Goal: Transaction & Acquisition: Purchase product/service

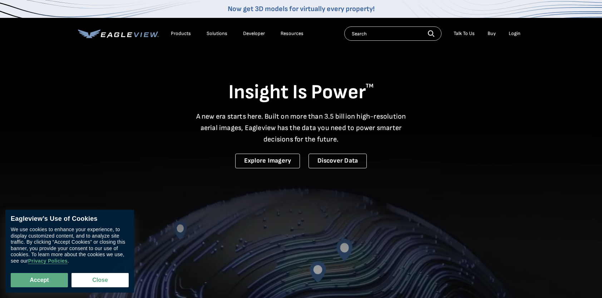
drag, startPoint x: 523, startPoint y: 36, endPoint x: 519, endPoint y: 34, distance: 4.6
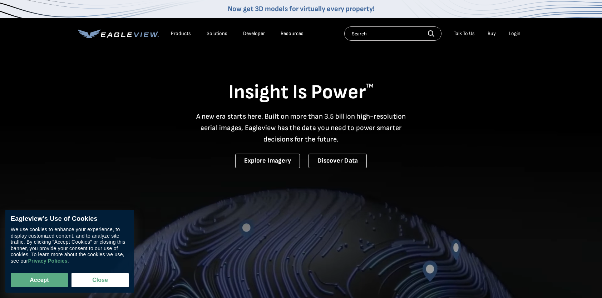
click at [522, 36] on li "Login" at bounding box center [514, 33] width 19 height 11
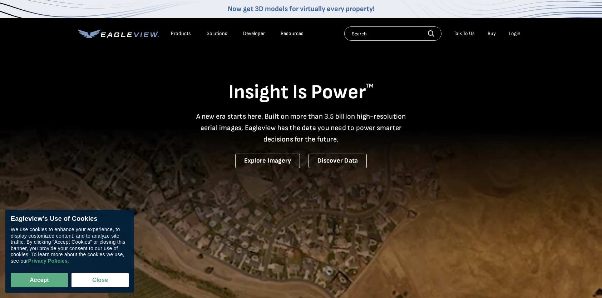
click at [519, 33] on div "Login" at bounding box center [515, 33] width 12 height 6
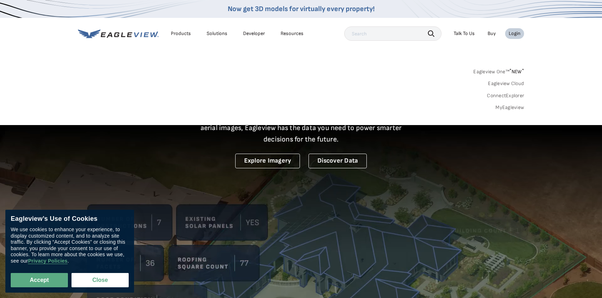
click at [509, 108] on link "MyEagleview" at bounding box center [510, 107] width 29 height 6
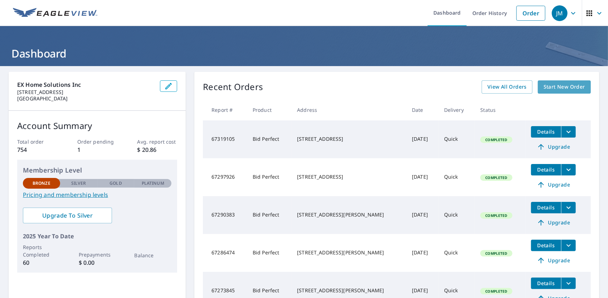
click at [543, 83] on span "Start New Order" at bounding box center [563, 87] width 41 height 9
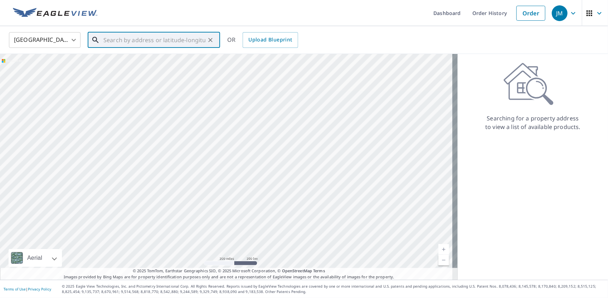
click at [156, 39] on input "text" at bounding box center [154, 40] width 102 height 20
click at [117, 40] on input "17611 aberdeen circl" at bounding box center [154, 40] width 102 height 20
click at [132, 64] on span "1761 Aberdeen Cir" at bounding box center [158, 61] width 112 height 9
type input "1761 Aberdeen [PERSON_NAME], MD 21114"
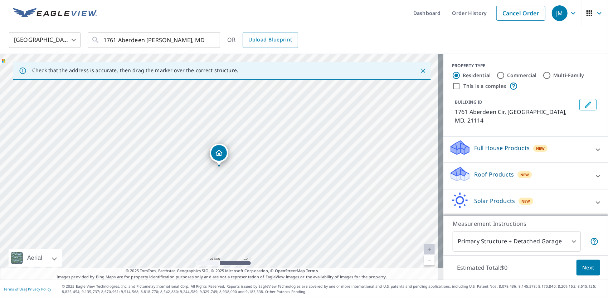
click at [526, 169] on div "Roof Products New" at bounding box center [519, 176] width 140 height 20
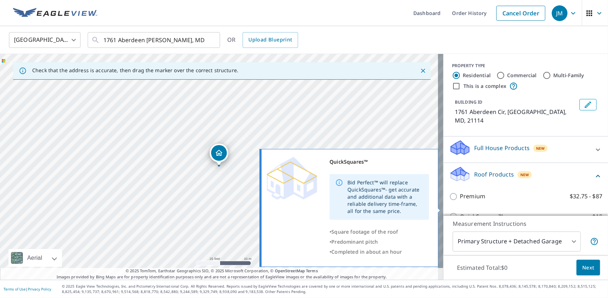
click at [483, 212] on p "QuickSquares™" at bounding box center [481, 216] width 43 height 9
click at [460, 212] on input "QuickSquares™ $18" at bounding box center [454, 216] width 11 height 9
checkbox input "true"
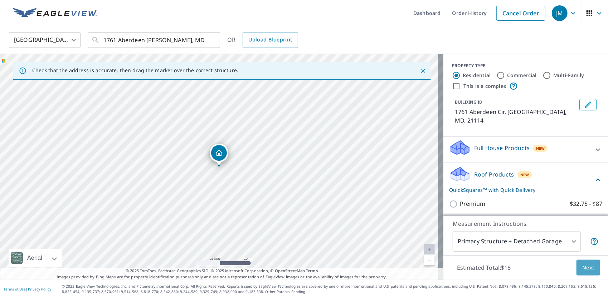
click at [587, 269] on span "Next" at bounding box center [588, 268] width 12 height 9
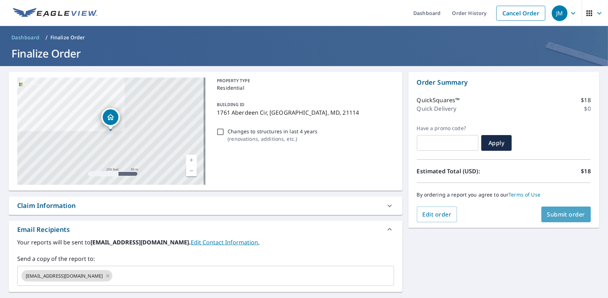
click at [576, 216] on span "Submit order" at bounding box center [566, 215] width 38 height 8
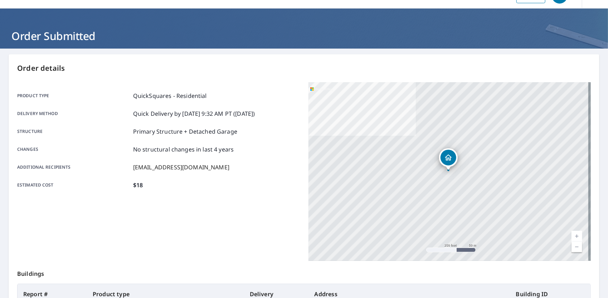
scroll to position [107, 0]
